Goal: Complete application form: Complete application form

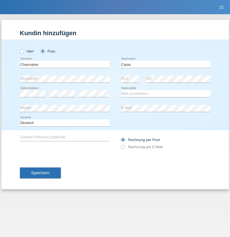
type input "Casia"
select select "CH"
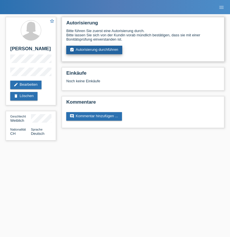
click at [94, 50] on link "assignment_turned_in Autorisierung durchführen" at bounding box center [94, 50] width 56 height 9
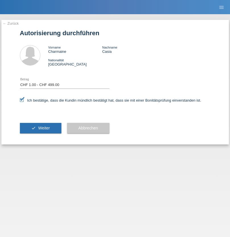
select select "1"
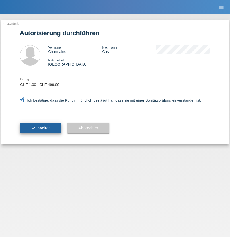
click at [40, 128] on span "Weiter" at bounding box center [44, 128] width 12 height 5
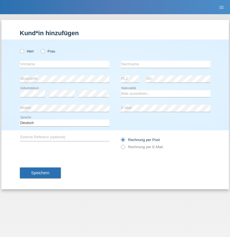
radio input "true"
click at [64, 64] on input "text" at bounding box center [64, 64] width 89 height 7
type input "naime"
click at [165, 64] on input "text" at bounding box center [165, 64] width 89 height 7
type input "llugiqi"
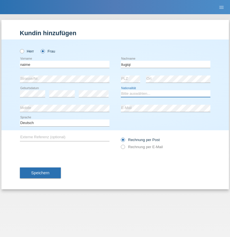
select select "CH"
radio input "true"
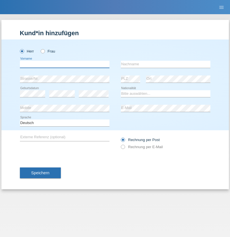
click at [64, 64] on input "text" at bounding box center [64, 64] width 89 height 7
type input "[PERSON_NAME]"
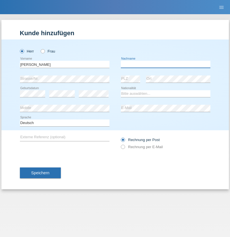
click at [165, 64] on input "text" at bounding box center [165, 64] width 89 height 7
type input "Komorowski"
select select "PL"
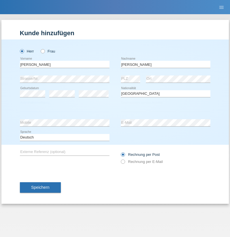
select select "C"
select select "11"
select select "01"
select select "2007"
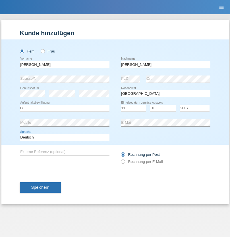
select select "en"
